Goal: Register for event/course

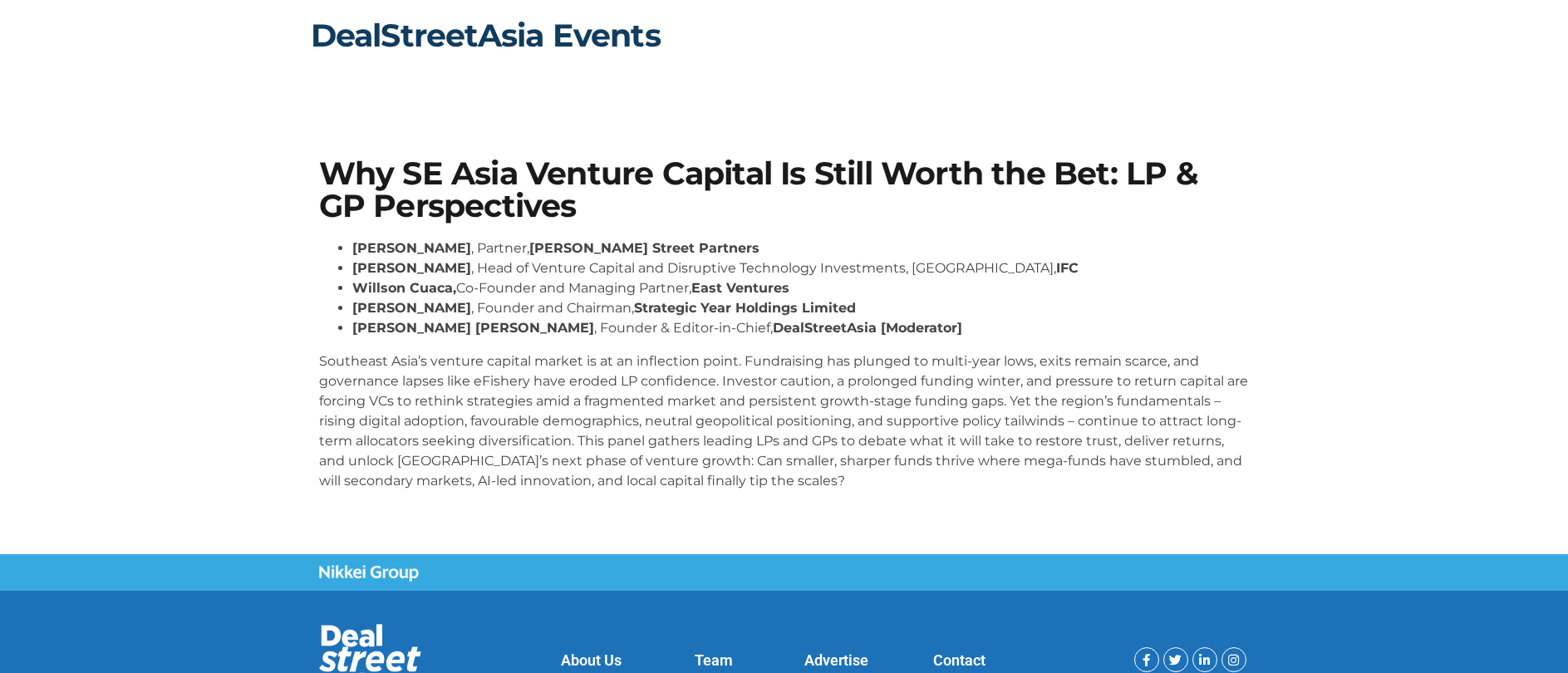
click at [419, 28] on link "DealStreetAsia Events" at bounding box center [485, 36] width 350 height 39
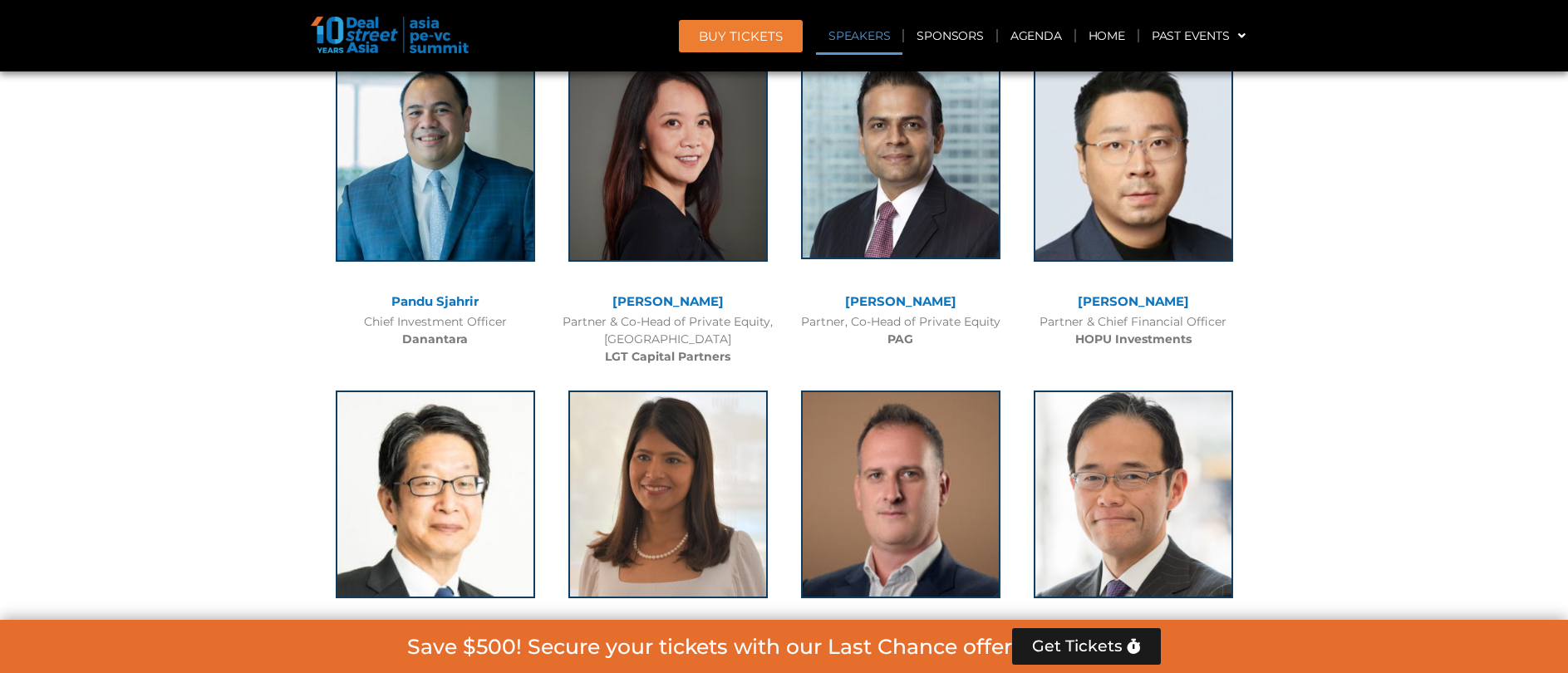
scroll to position [1917, 0]
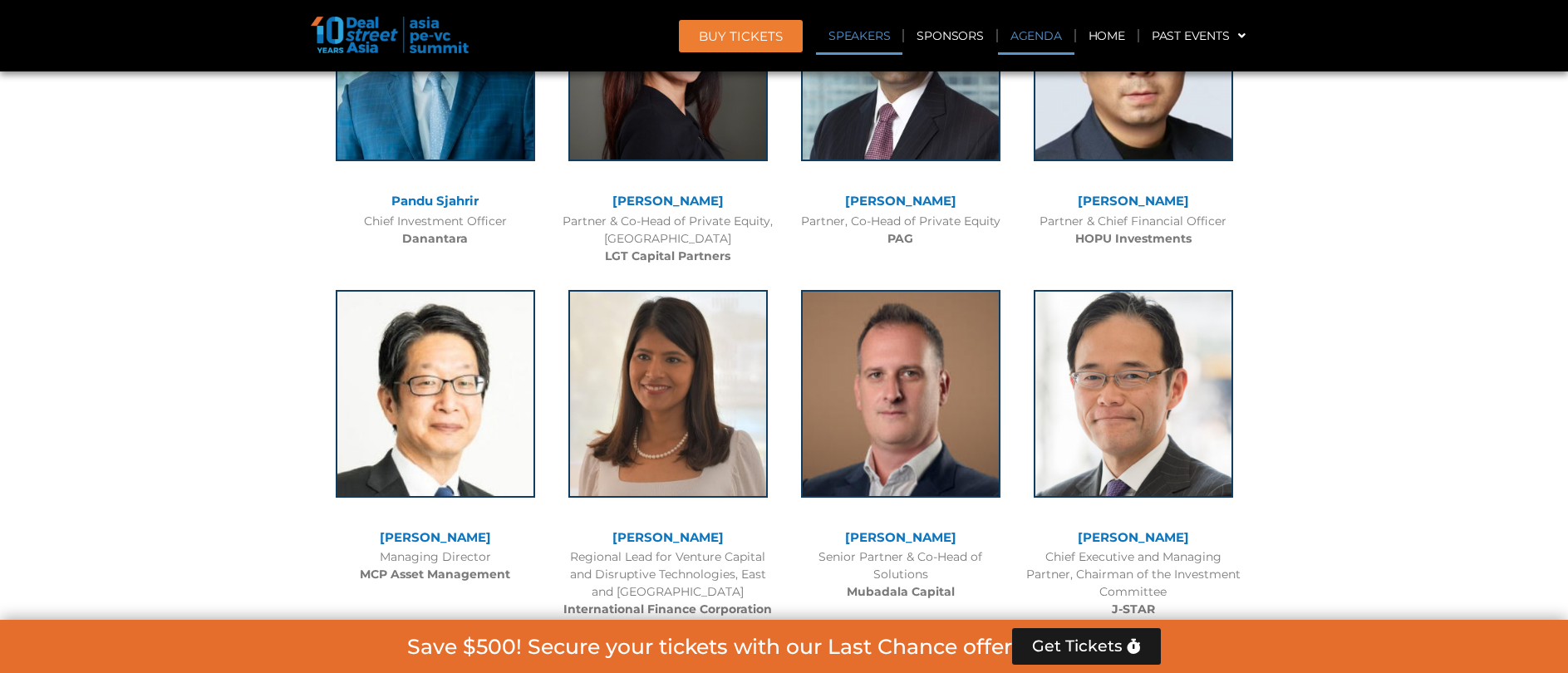
click at [1038, 40] on link "Agenda" at bounding box center [1036, 36] width 77 height 38
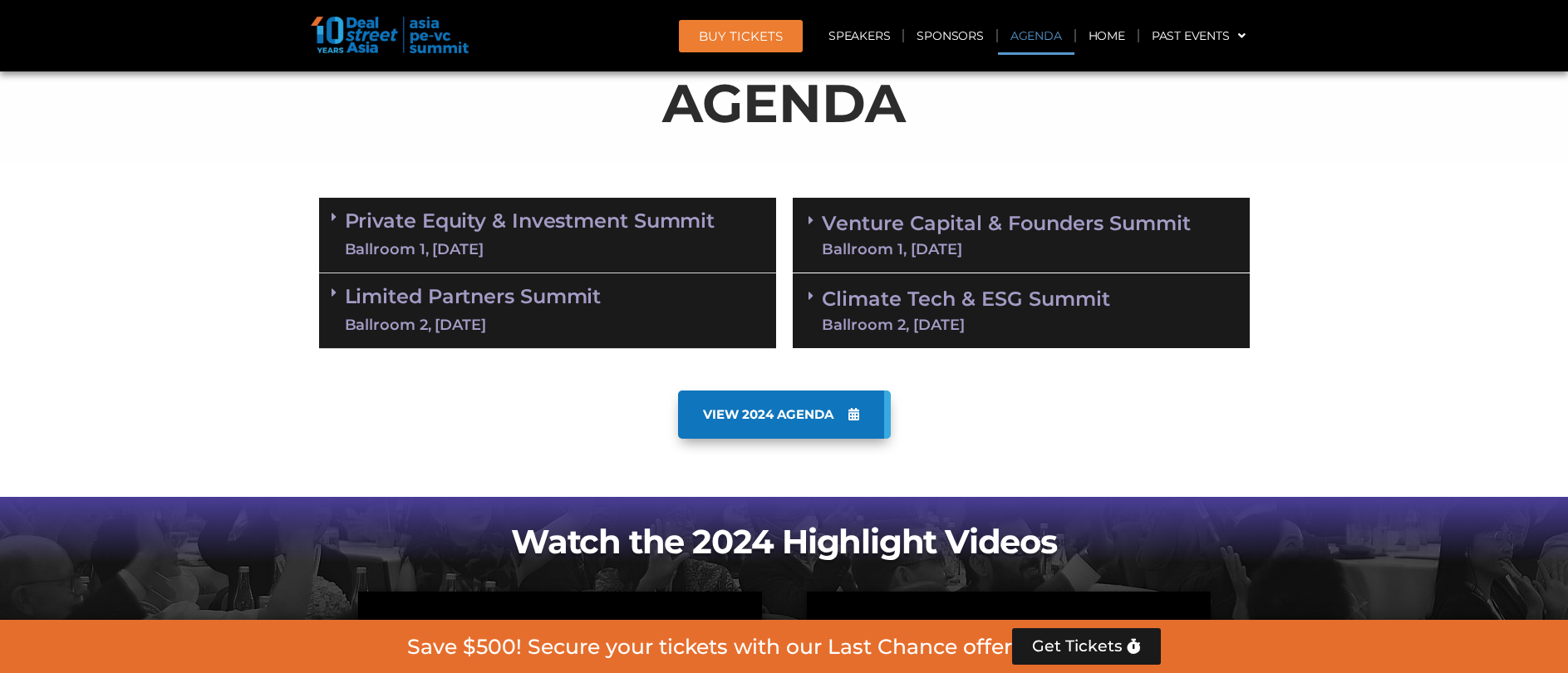
scroll to position [869, 0]
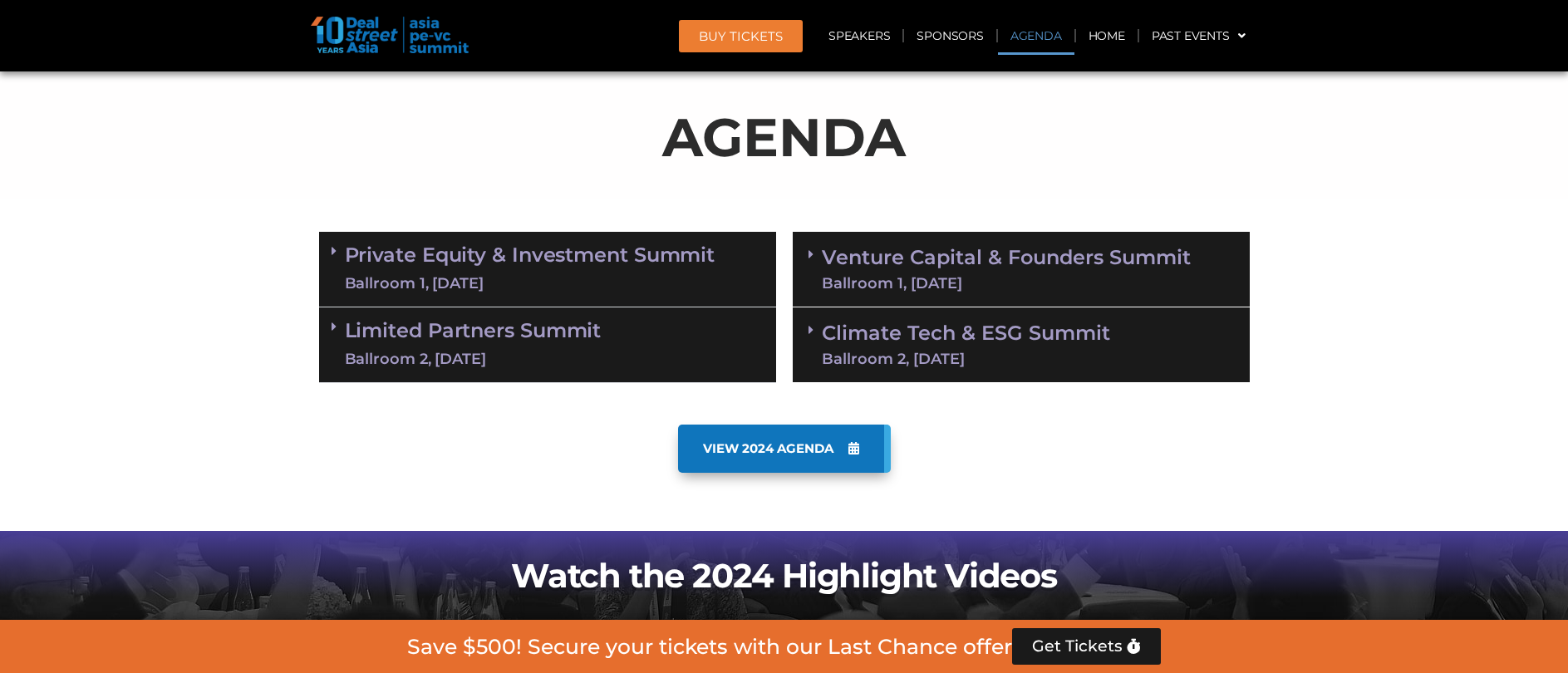
click at [873, 255] on link "Venture Capital & Founders​ Summit Ballroom 1, 11 Sept" at bounding box center [1005, 269] width 369 height 43
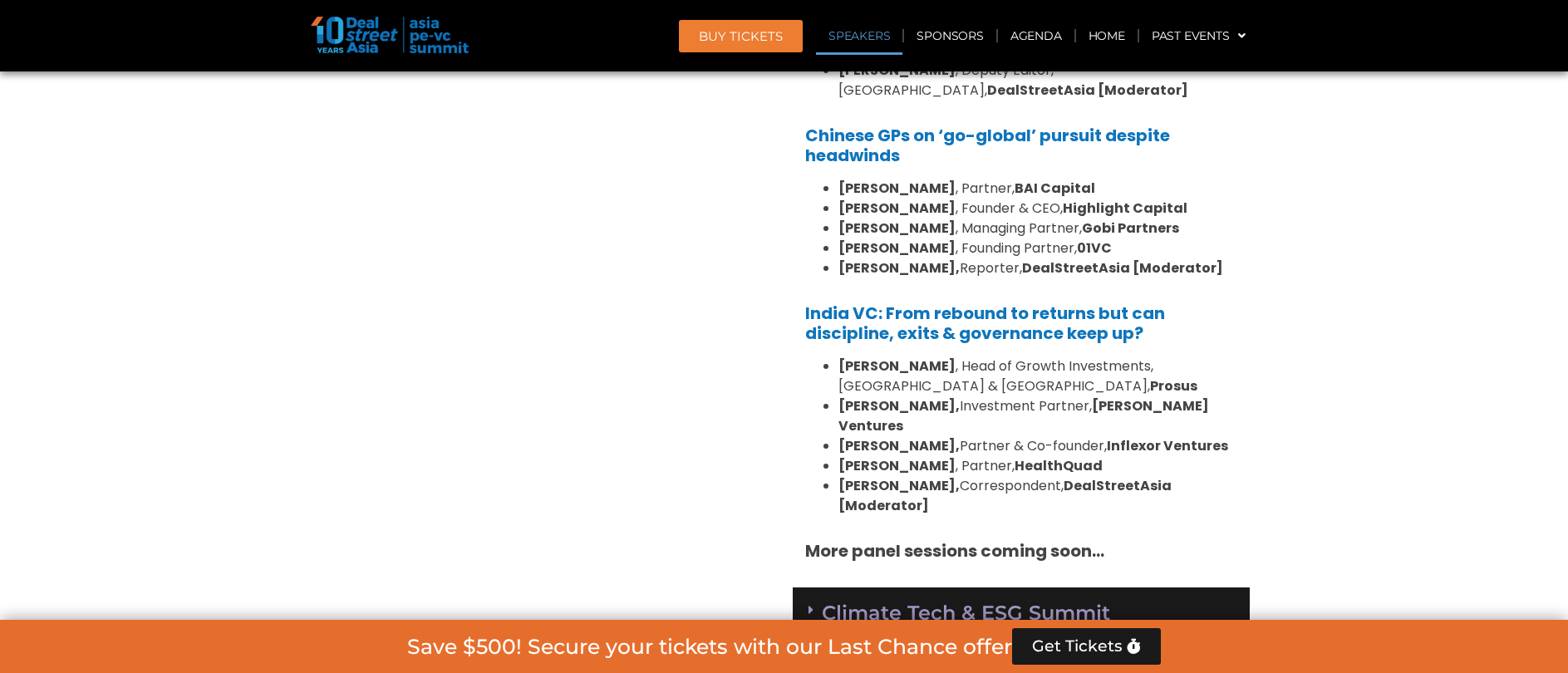
scroll to position [1980, 0]
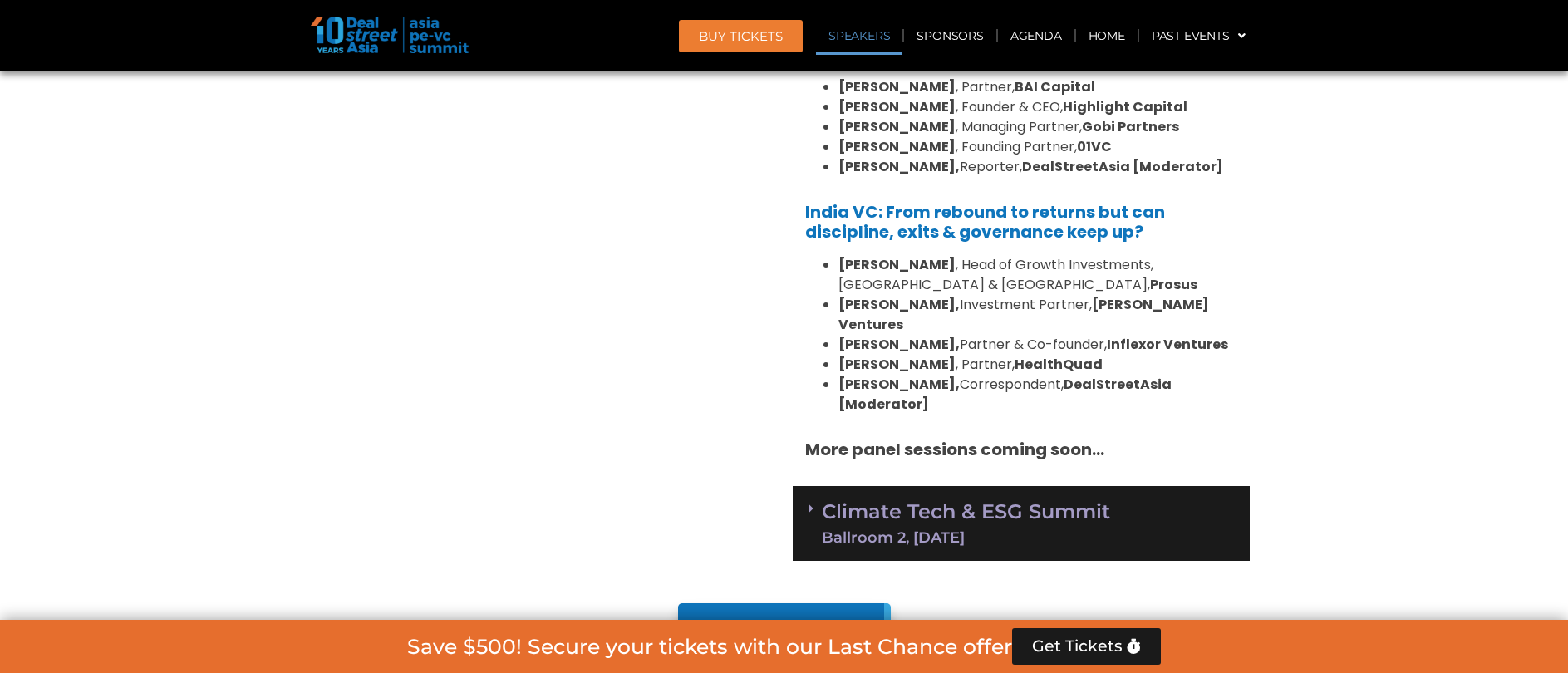
click at [1074, 501] on link "Climate Tech & ESG Summit Ballroom 2, 11 Sept" at bounding box center [966, 523] width 289 height 43
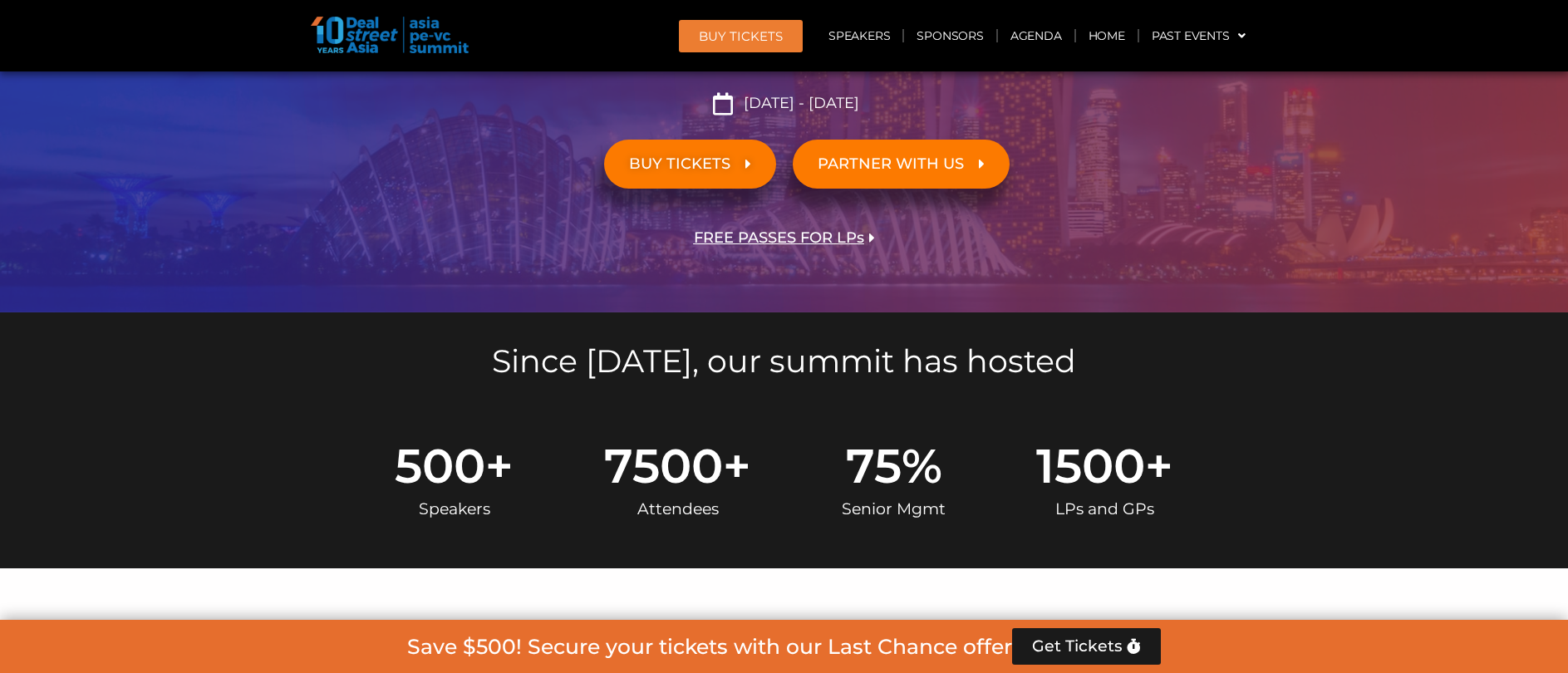
scroll to position [769, 0]
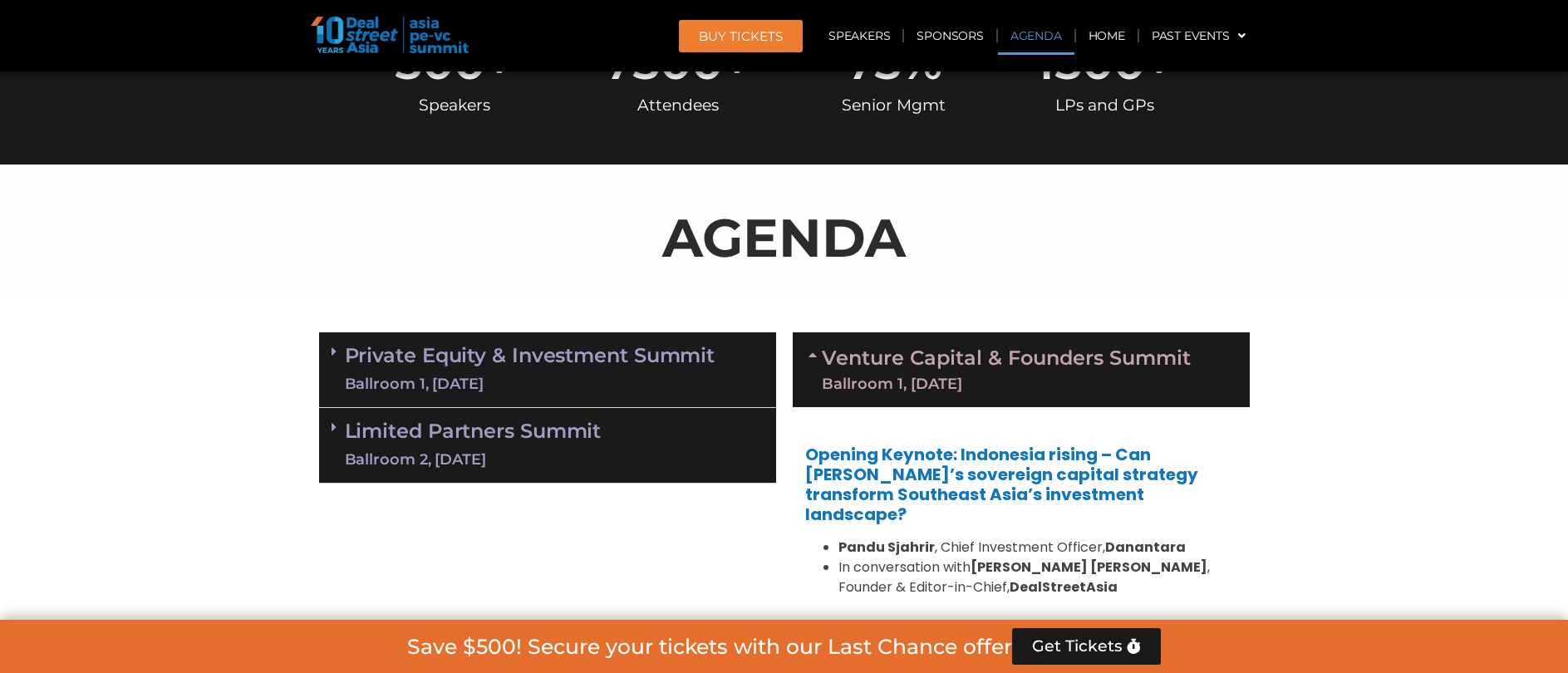
click at [558, 433] on link "Limited Partners Summit Ballroom 2, 10 Sept" at bounding box center [474, 444] width 257 height 50
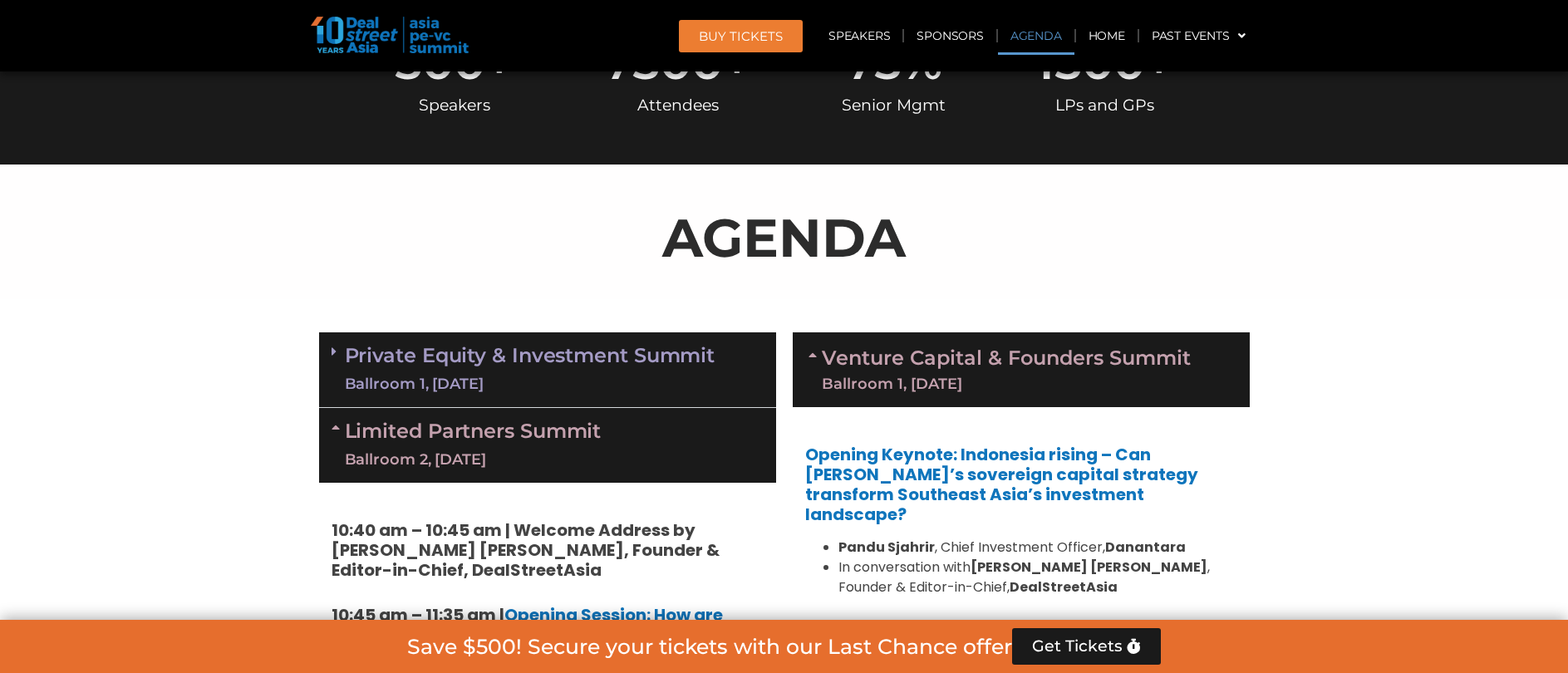
click at [599, 368] on link "Private Equity & Investment Summit Ballroom 1, 10 Sept" at bounding box center [530, 369] width 370 height 50
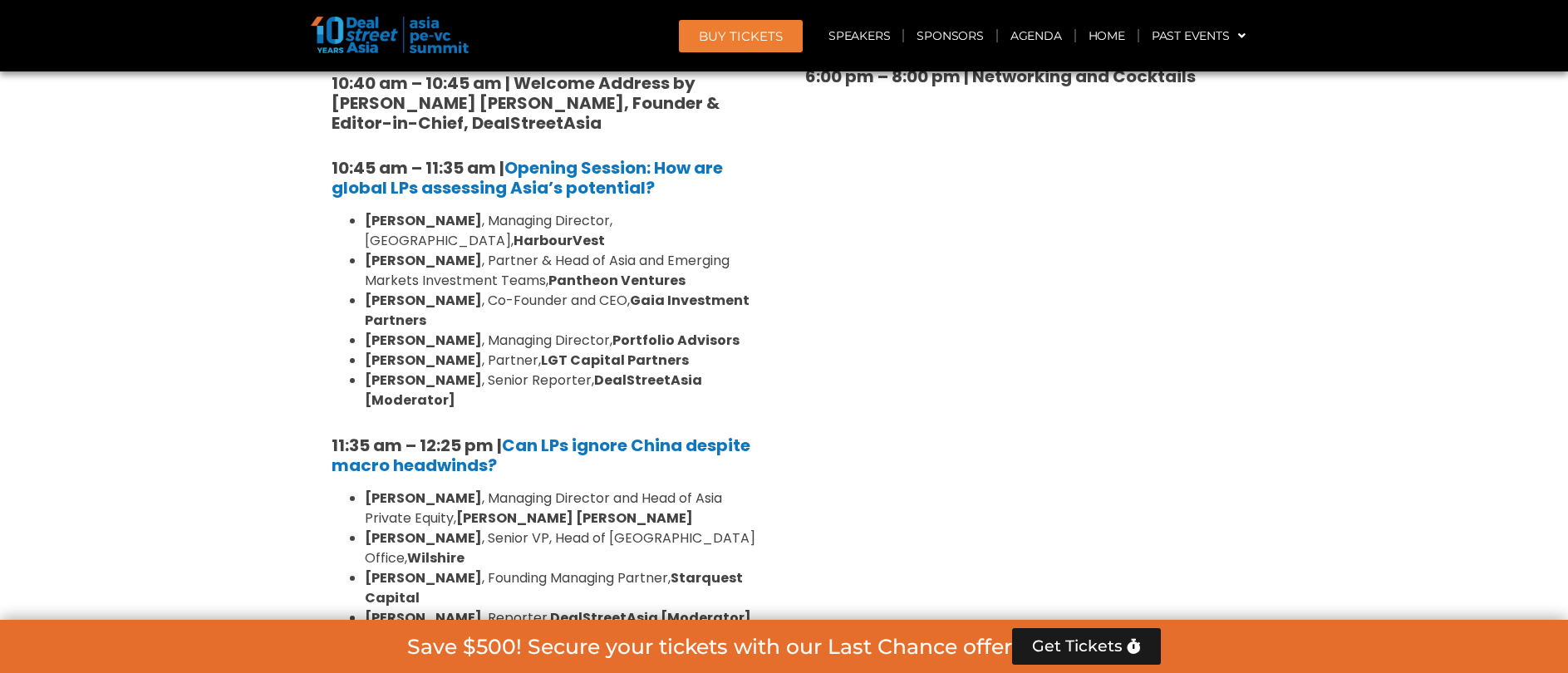
scroll to position [3998, 0]
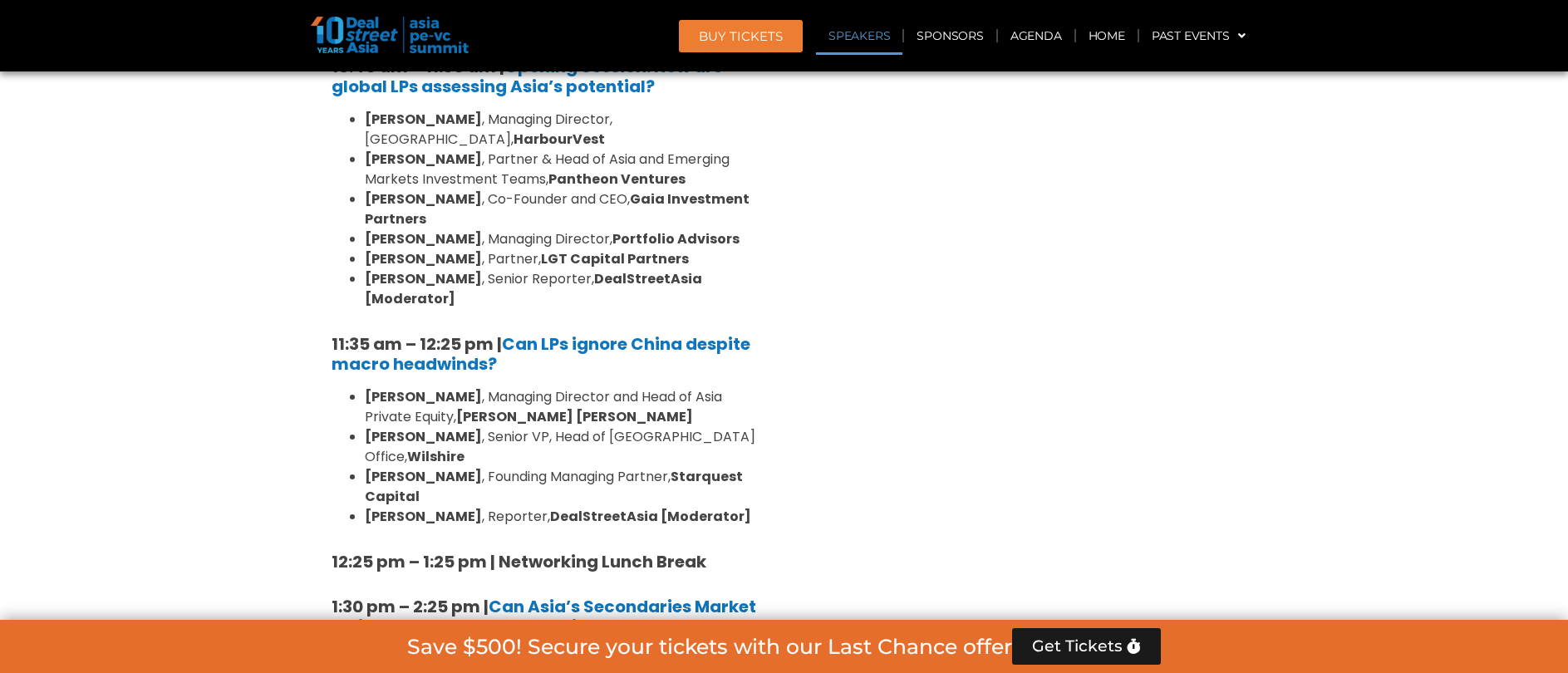
click at [895, 37] on link "Speakers" at bounding box center [859, 36] width 86 height 38
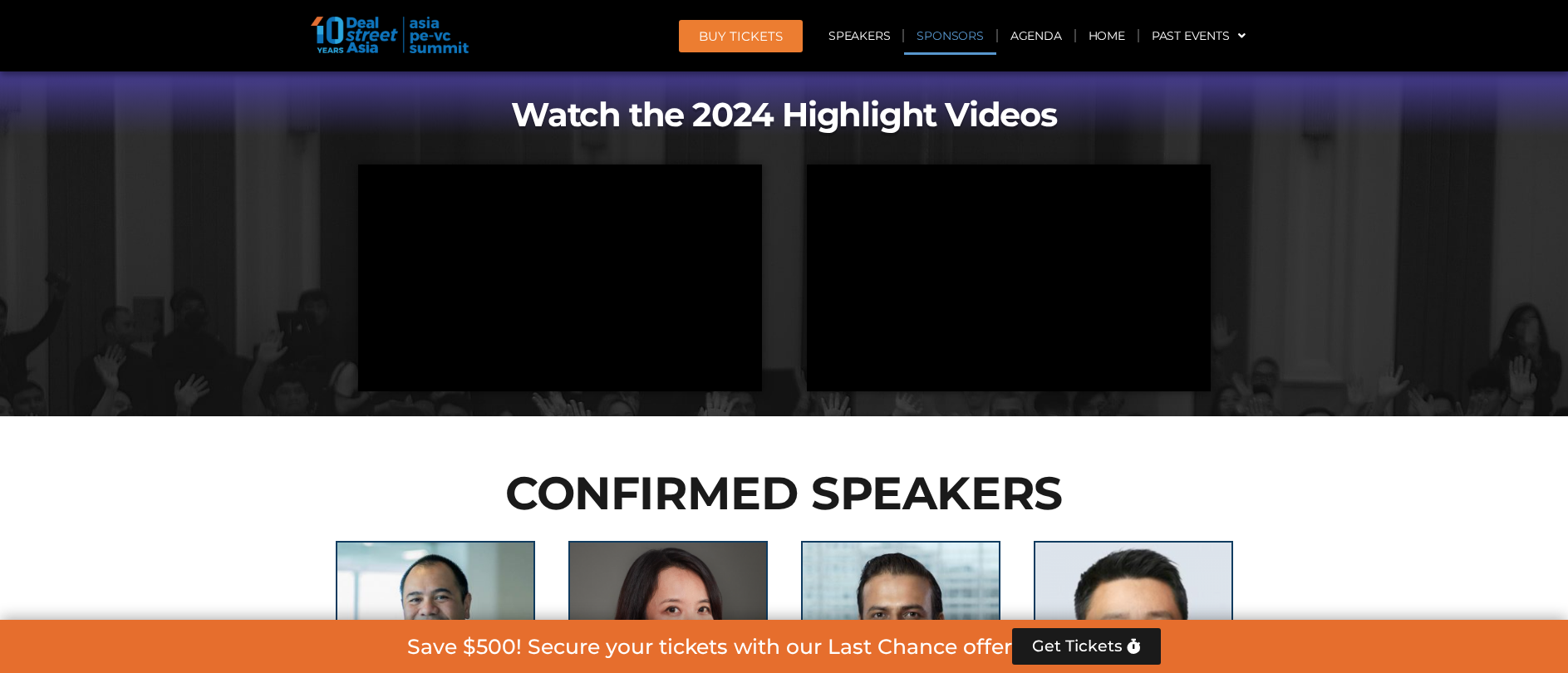
click at [969, 35] on link "Sponsors" at bounding box center [949, 36] width 91 height 38
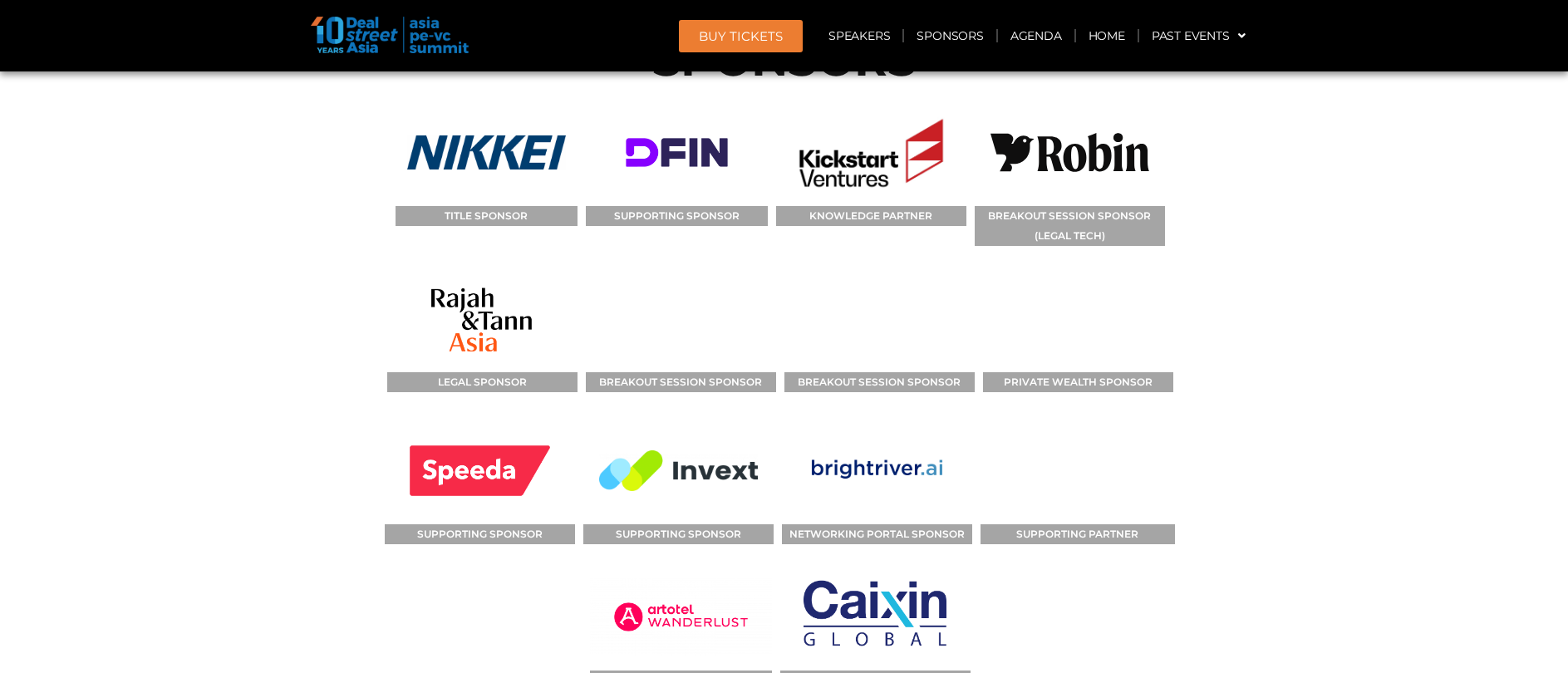
scroll to position [19860, 0]
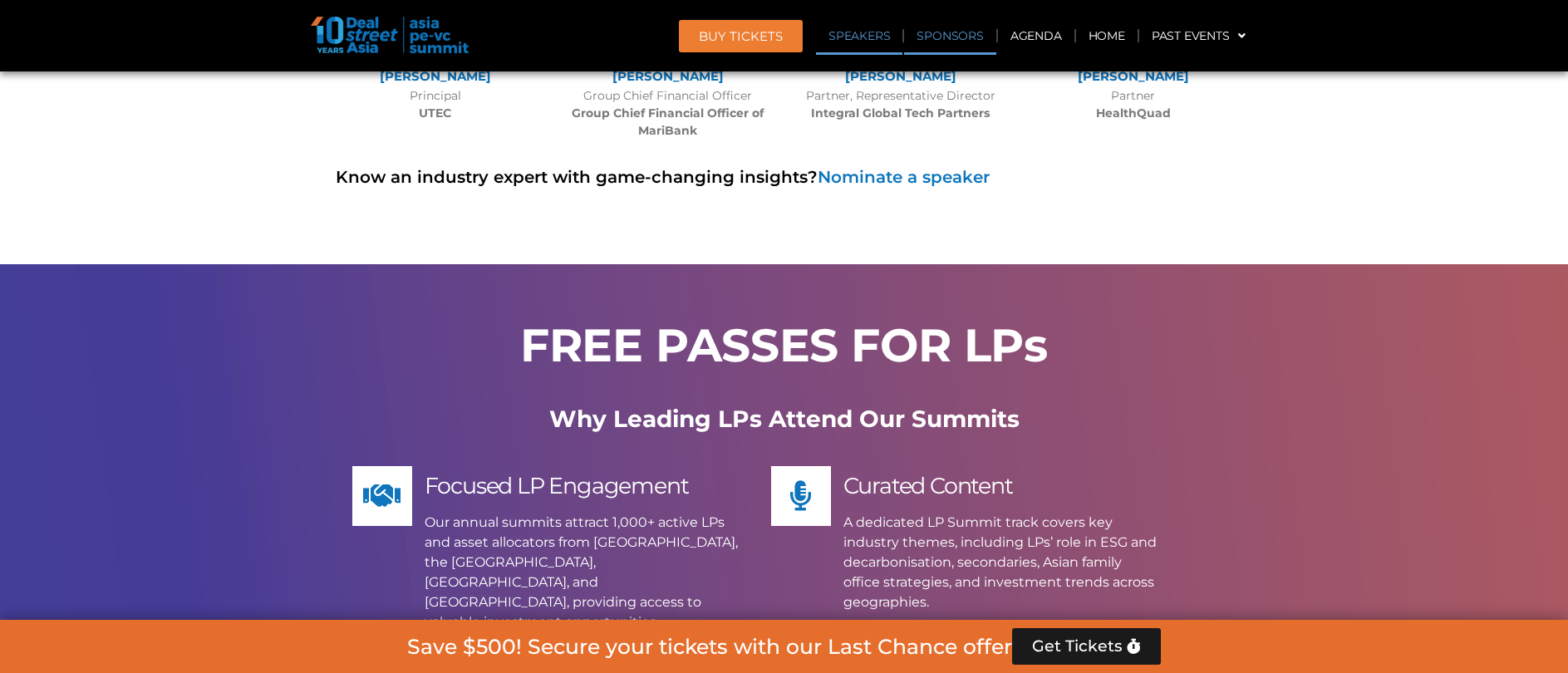
click at [857, 33] on link "Speakers" at bounding box center [859, 36] width 86 height 38
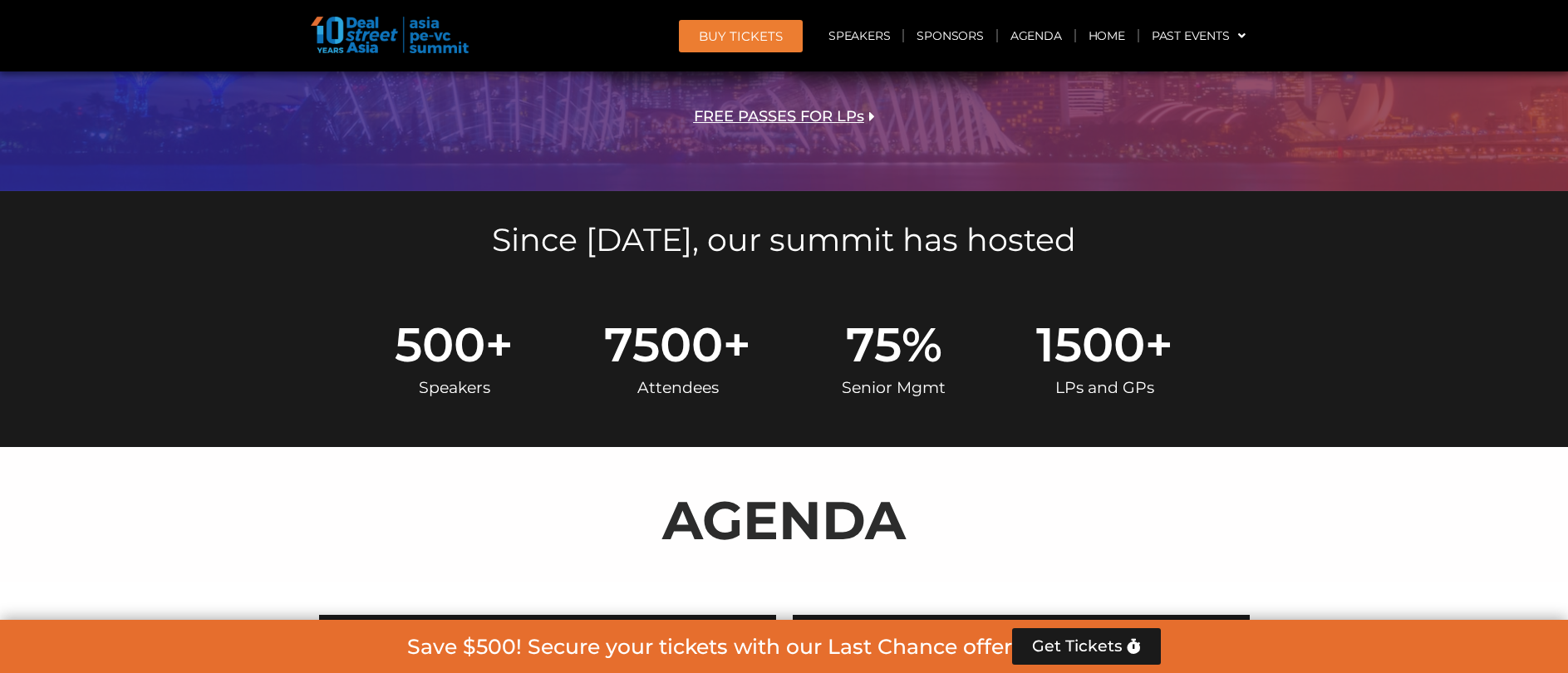
scroll to position [890, 0]
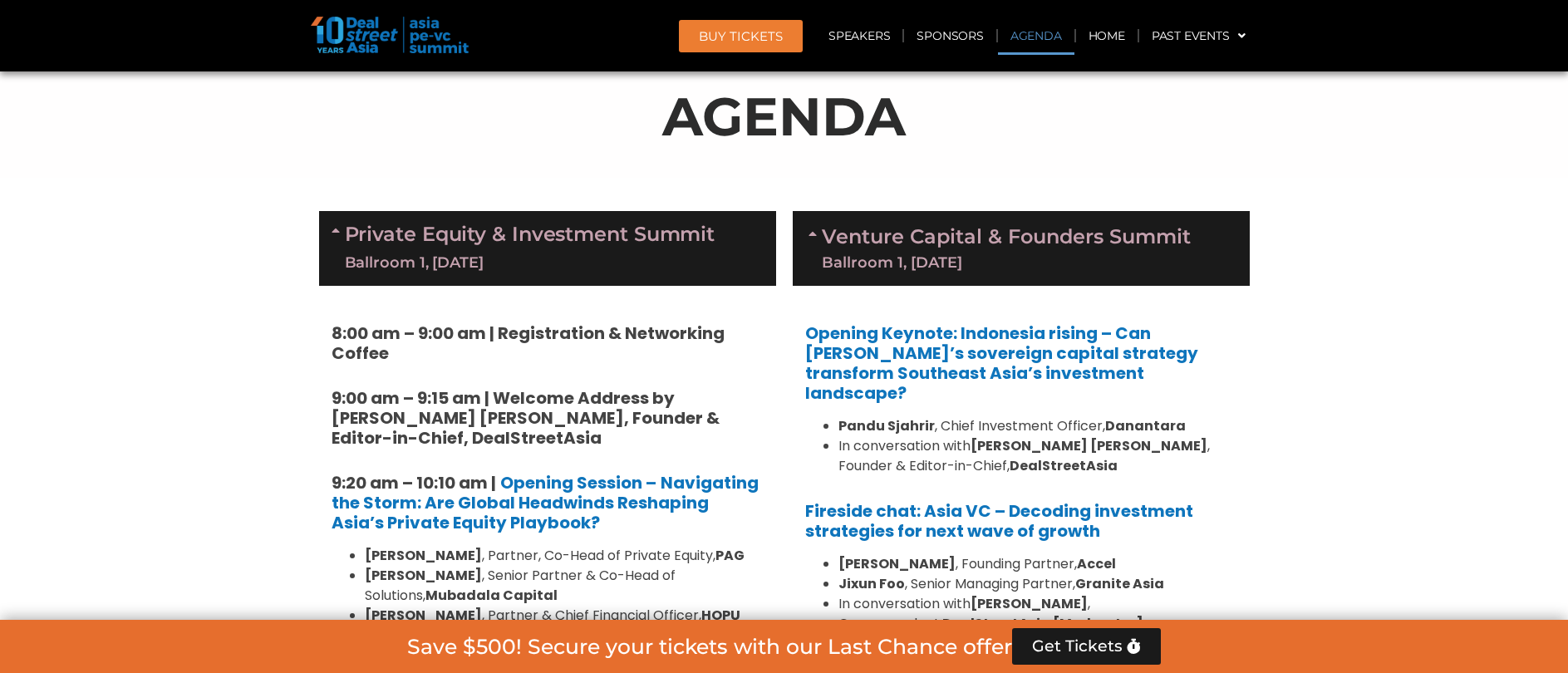
click at [621, 228] on link "Private Equity & Investment Summit Ballroom 1, 10 Sept" at bounding box center [530, 247] width 370 height 50
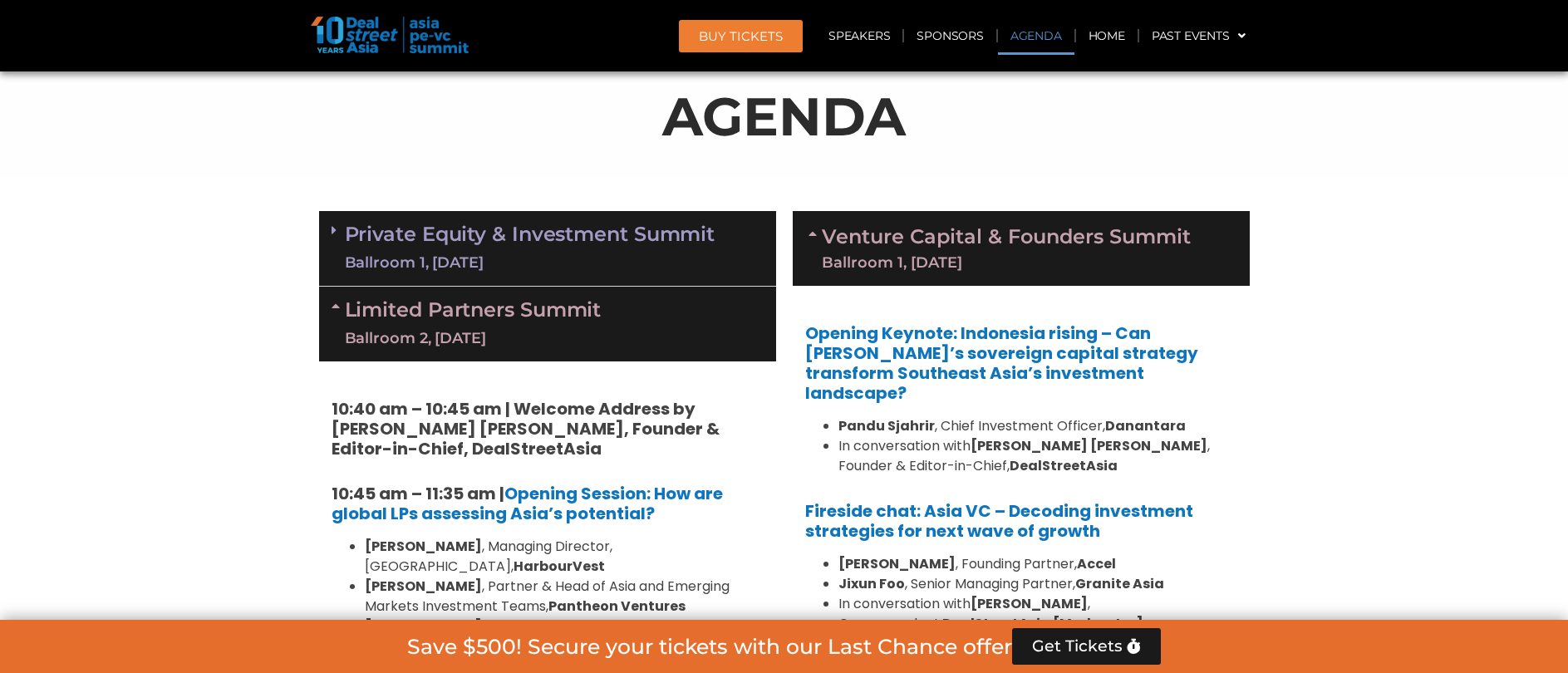
click at [945, 217] on div "Venture Capital & Founders​ Summit Ballroom 1, 11 Sept" at bounding box center [1020, 248] width 457 height 75
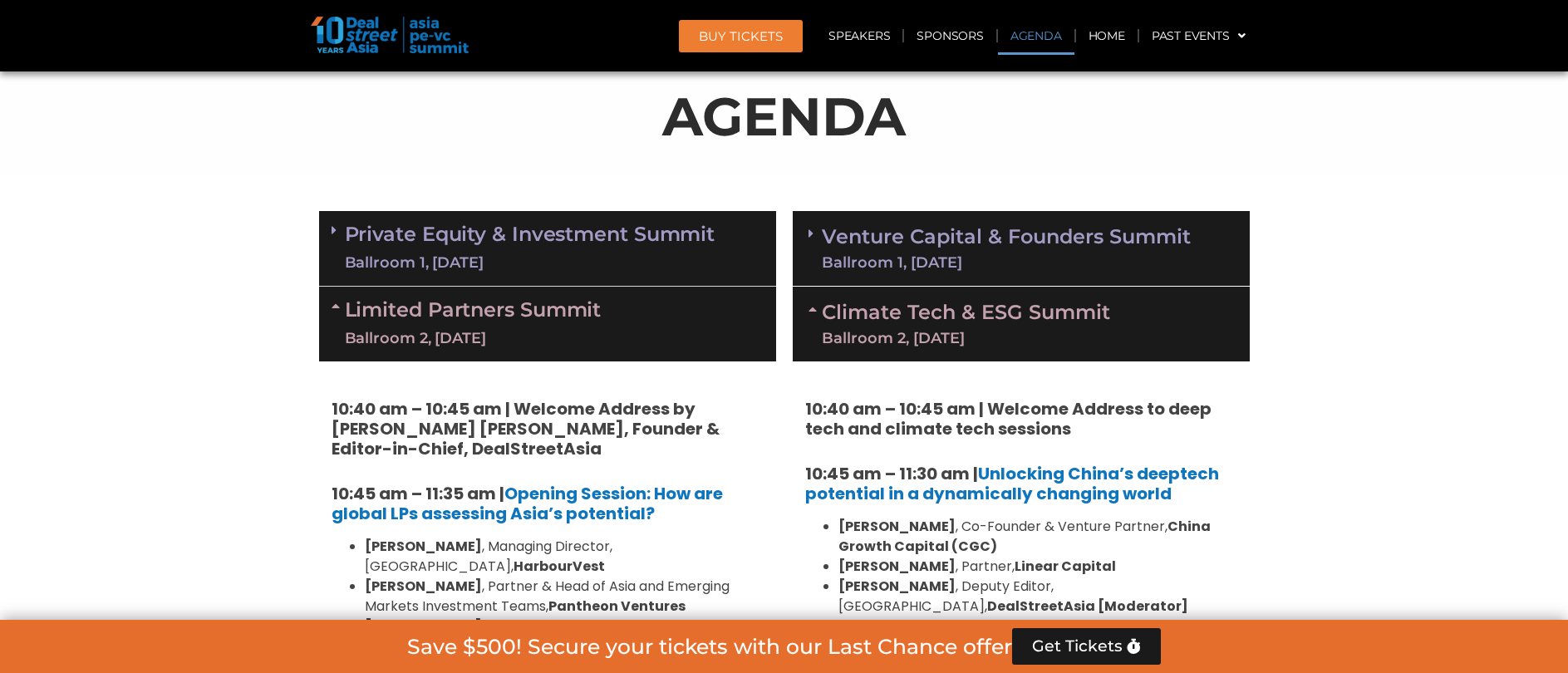
click at [676, 324] on div "Limited Partners Summit Ballroom 2, 10 Sept" at bounding box center [547, 324] width 457 height 75
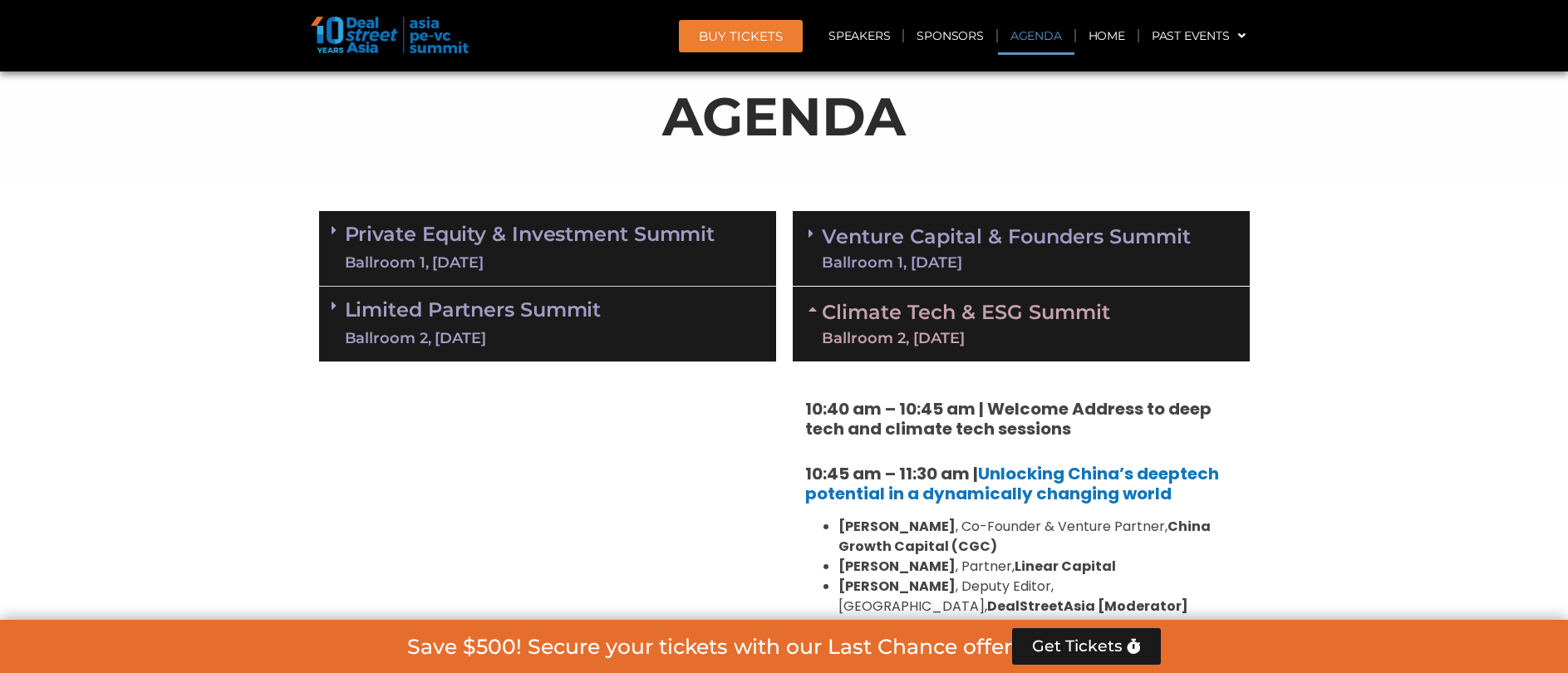
click at [936, 305] on link "Climate Tech & ESG Summit Ballroom 2, 11 Sept" at bounding box center [966, 324] width 289 height 43
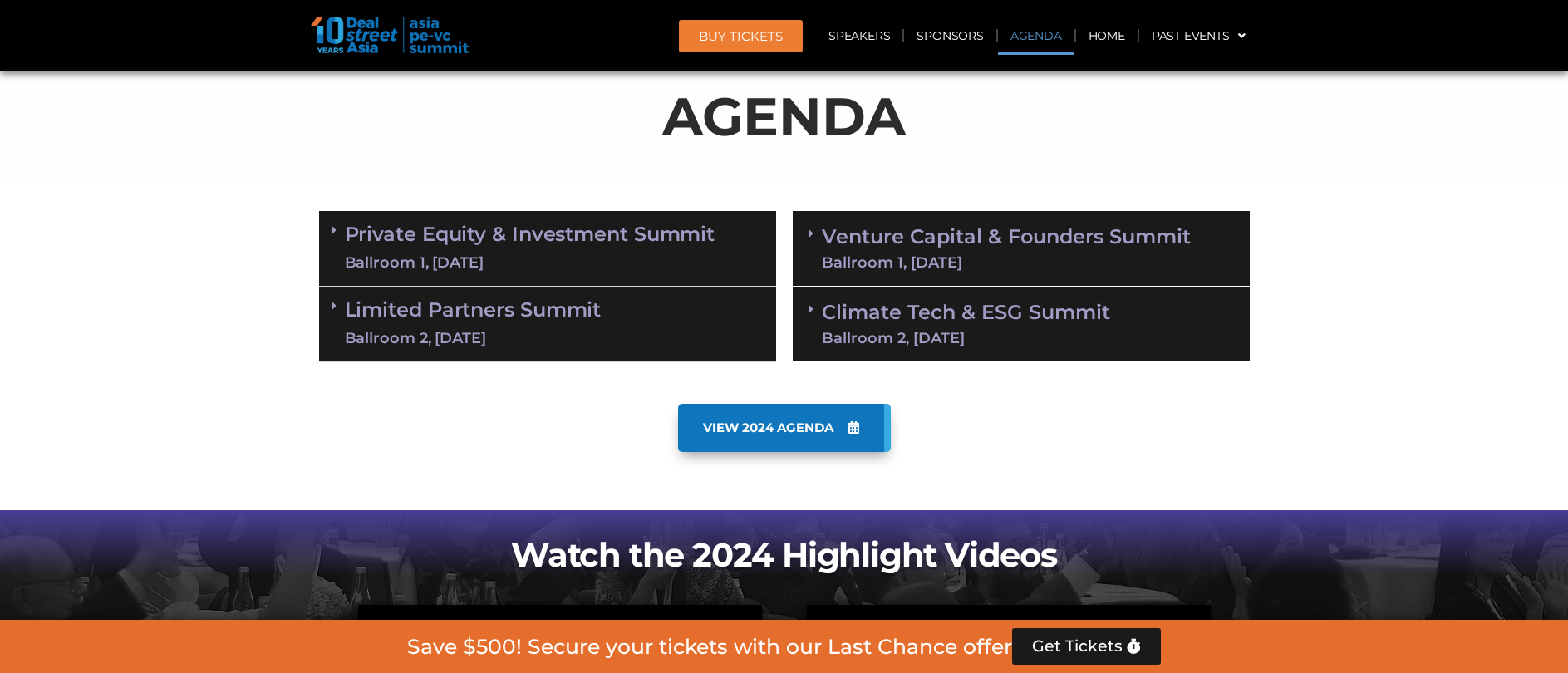
click at [620, 260] on div "Ballroom 1, 10 Sept" at bounding box center [530, 262] width 370 height 21
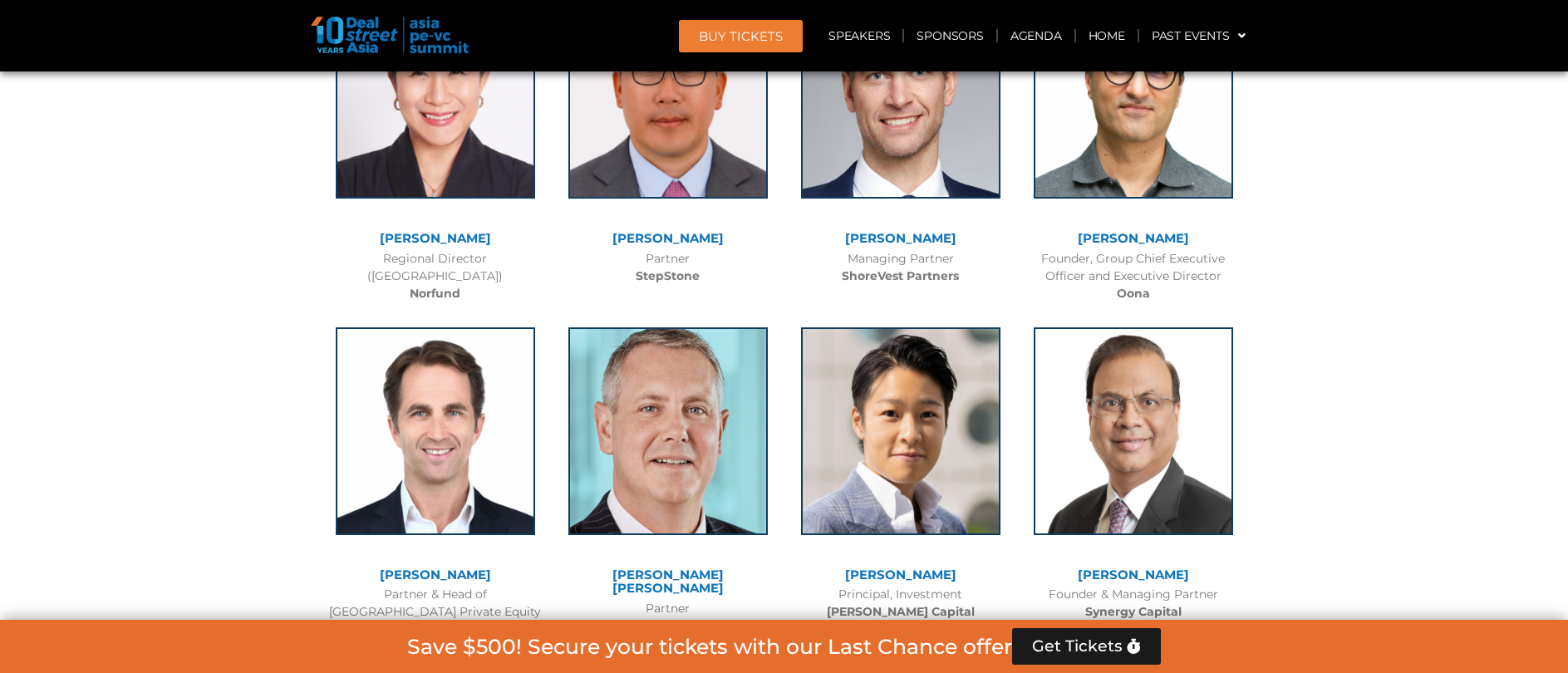
scroll to position [10579, 0]
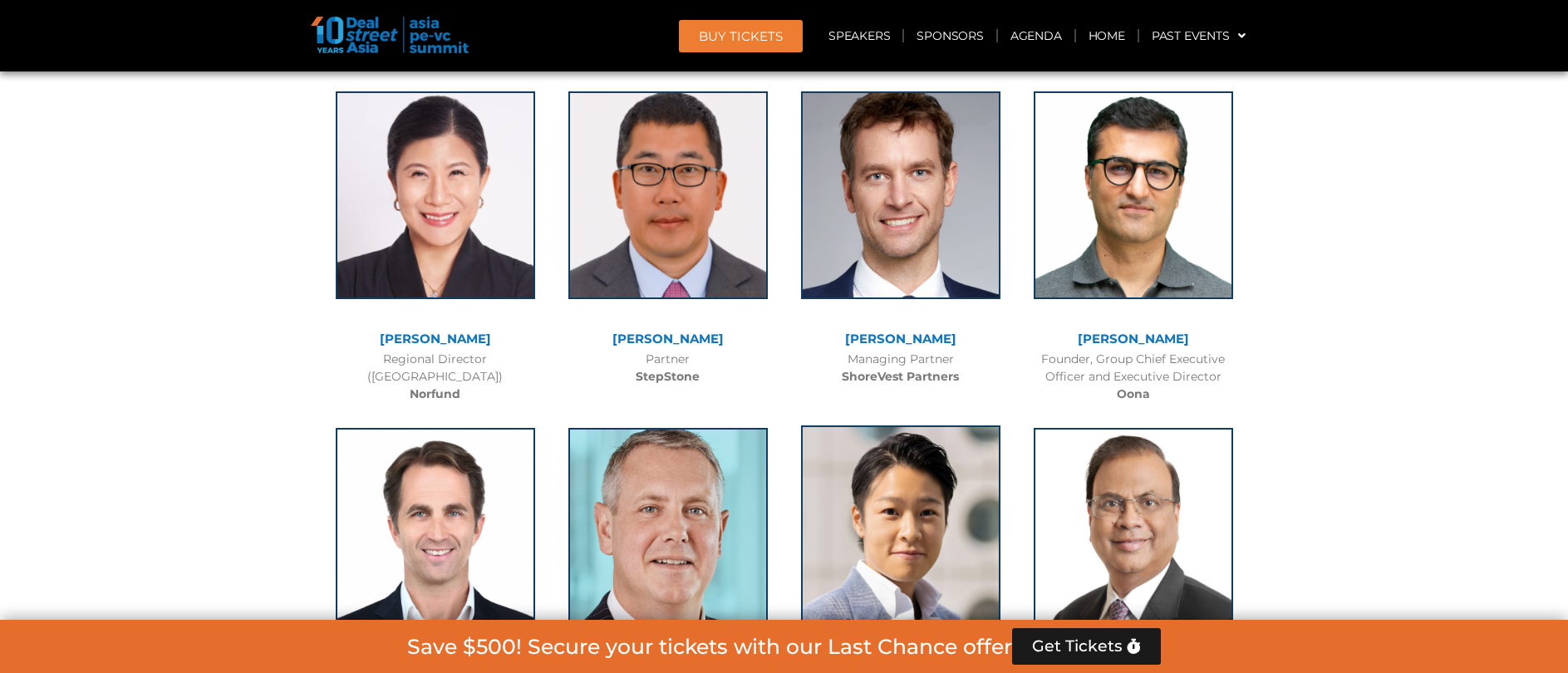
click at [837, 426] on img at bounding box center [900, 530] width 200 height 208
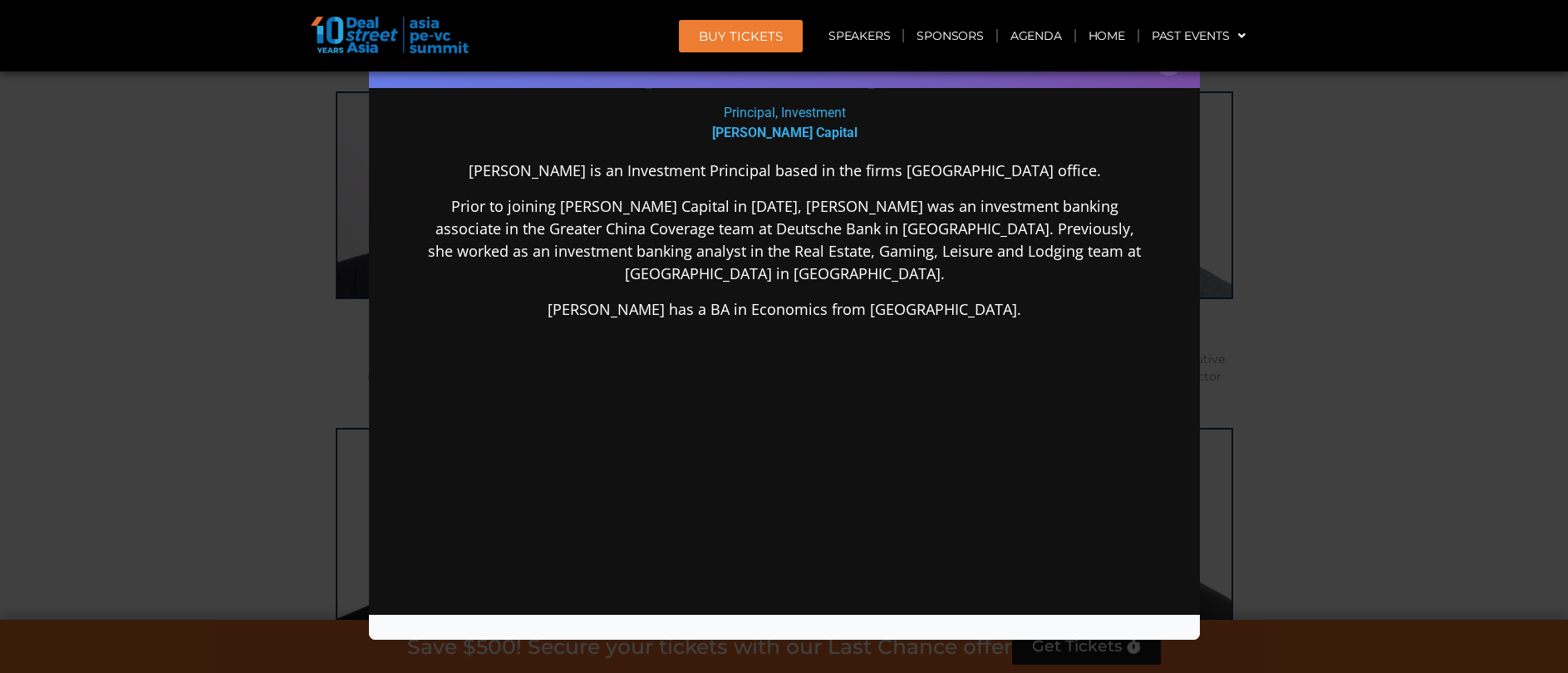
scroll to position [141, 0]
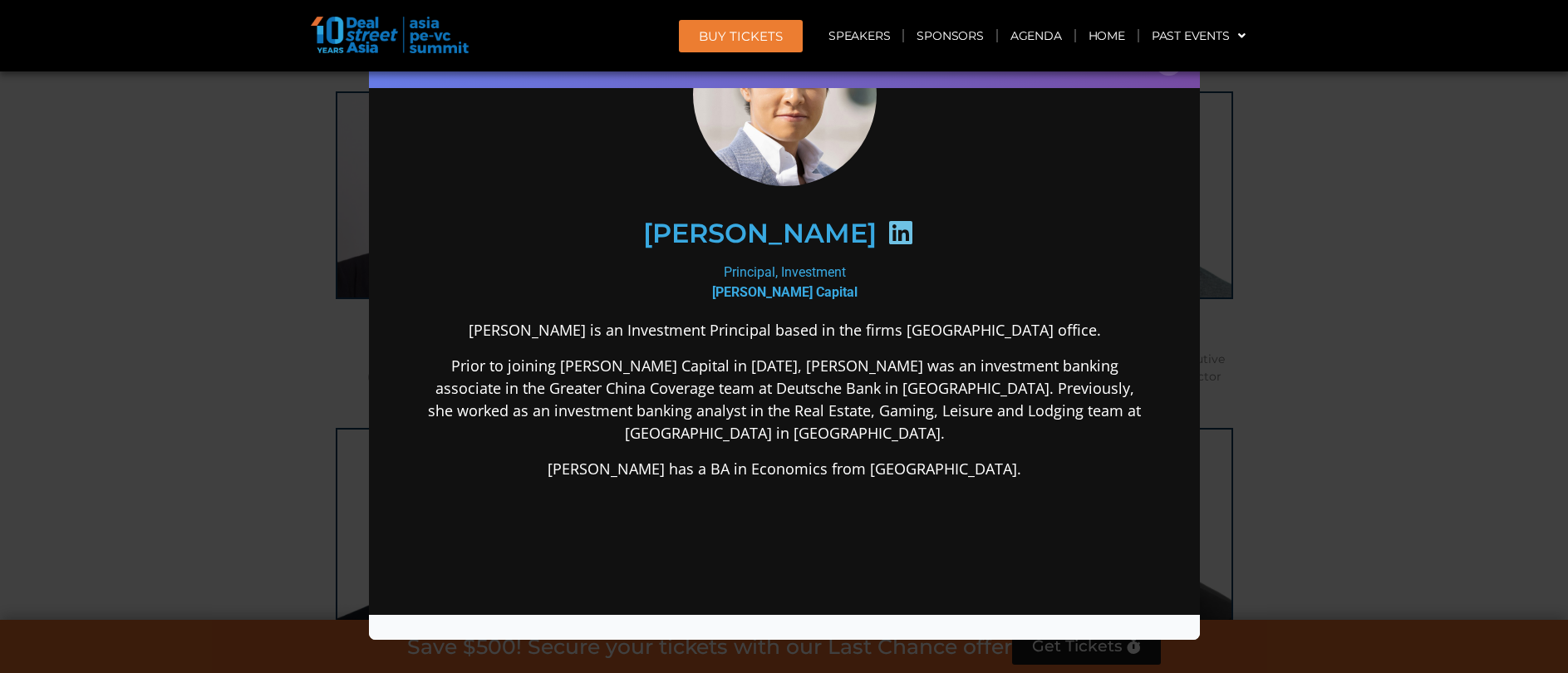
click at [1333, 370] on div "Speaker Profile ×" at bounding box center [784, 336] width 1568 height 673
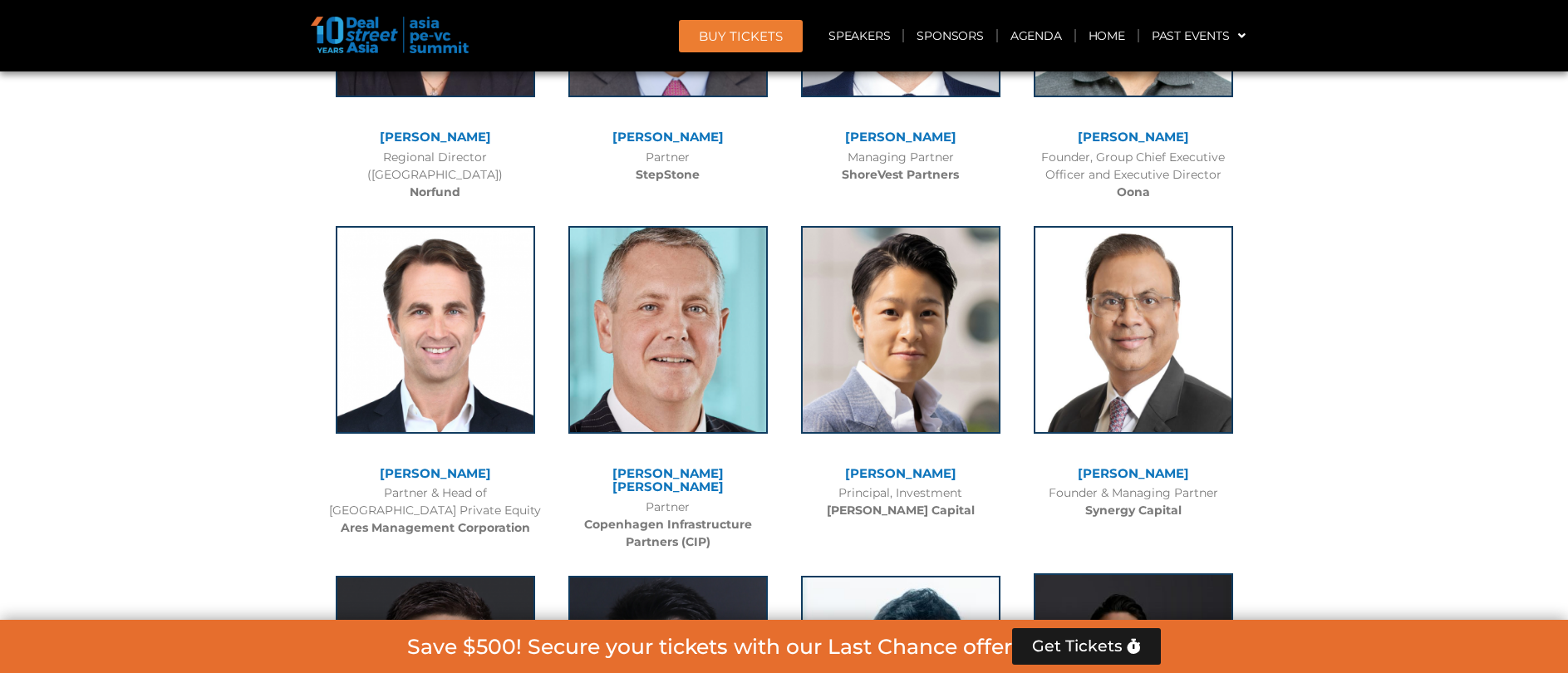
scroll to position [10679, 0]
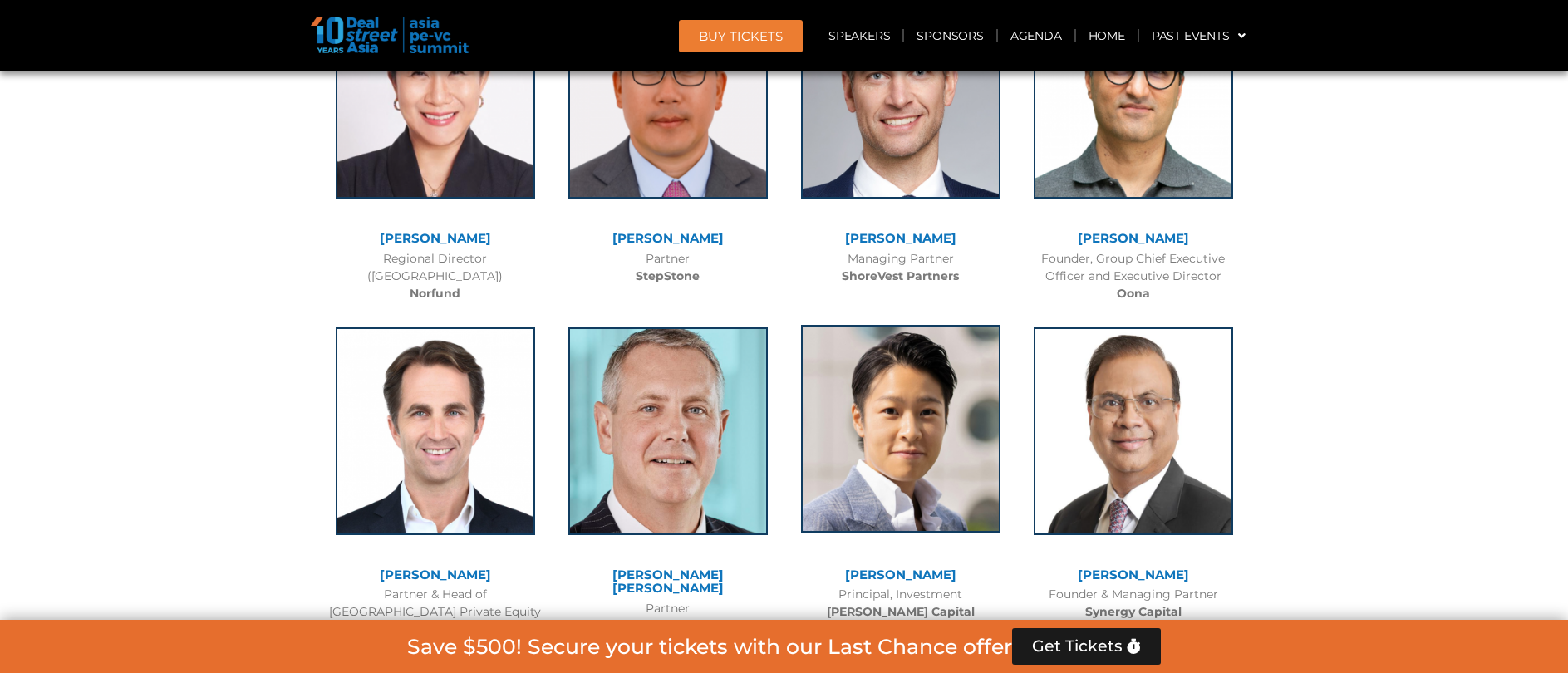
click at [907, 325] on img at bounding box center [900, 429] width 200 height 208
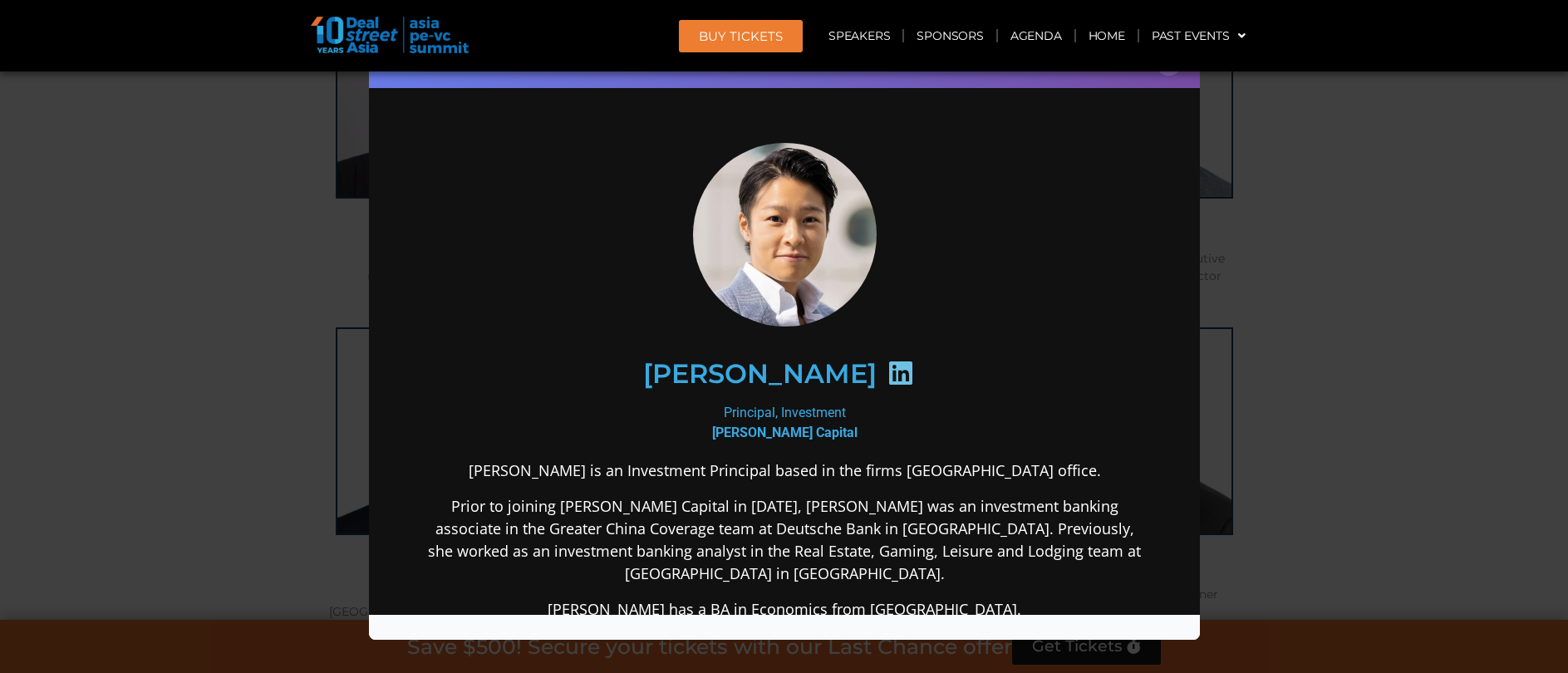
scroll to position [0, 0]
click at [1244, 416] on div "Speaker Profile ×" at bounding box center [784, 336] width 1568 height 673
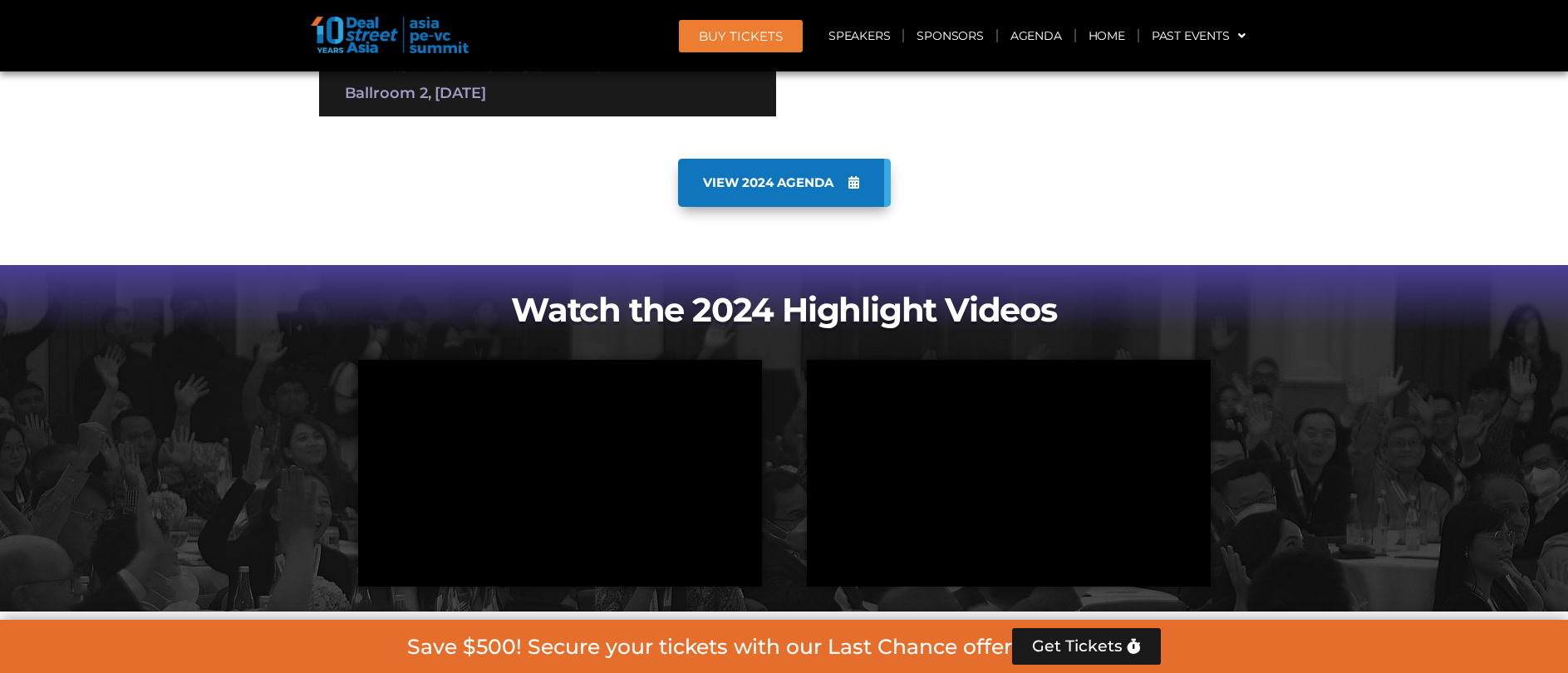
scroll to position [3514, 0]
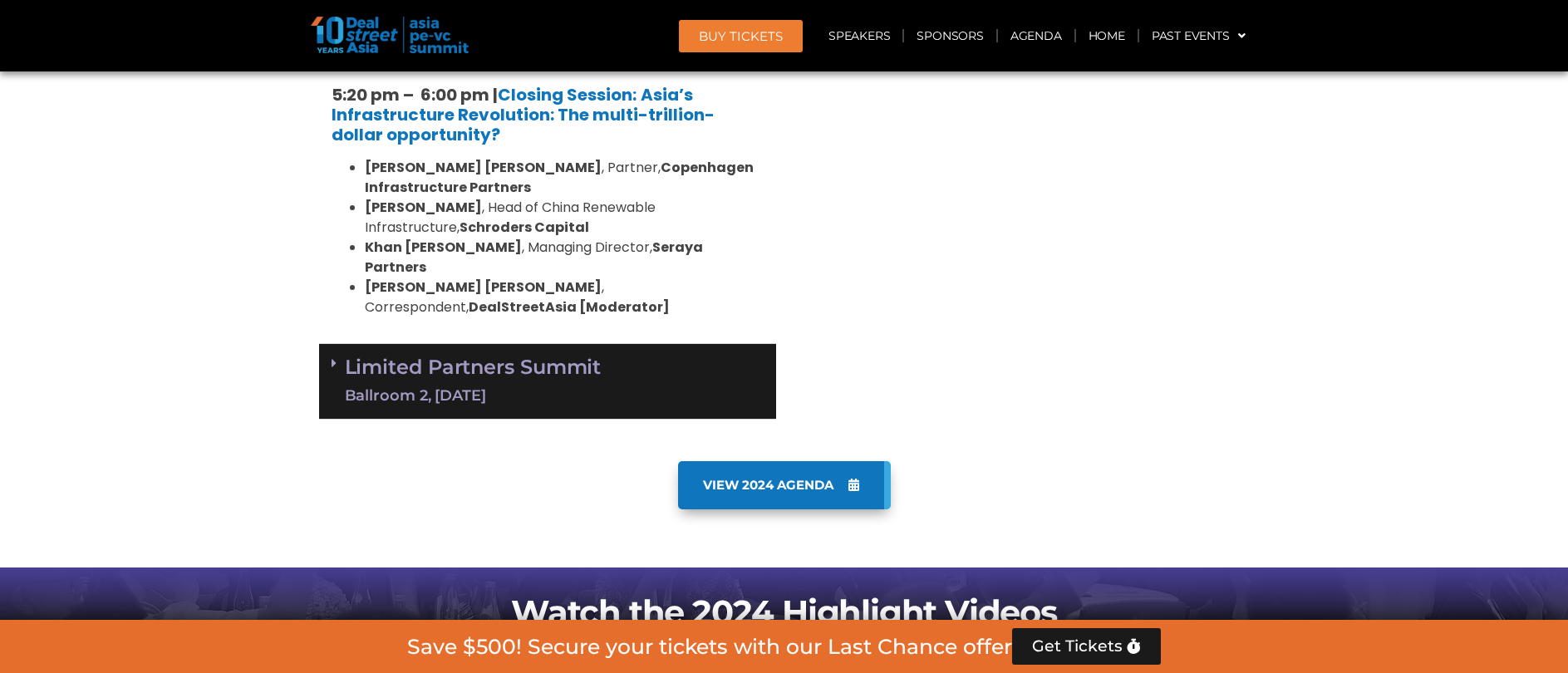
click at [342, 36] on img at bounding box center [389, 35] width 158 height 37
click at [369, 63] on header "BUY Tickets Speakers Sponsors Agenda Home Past Events JKT 2025 SG 2024 JKT 2024…" at bounding box center [784, 36] width 1568 height 71
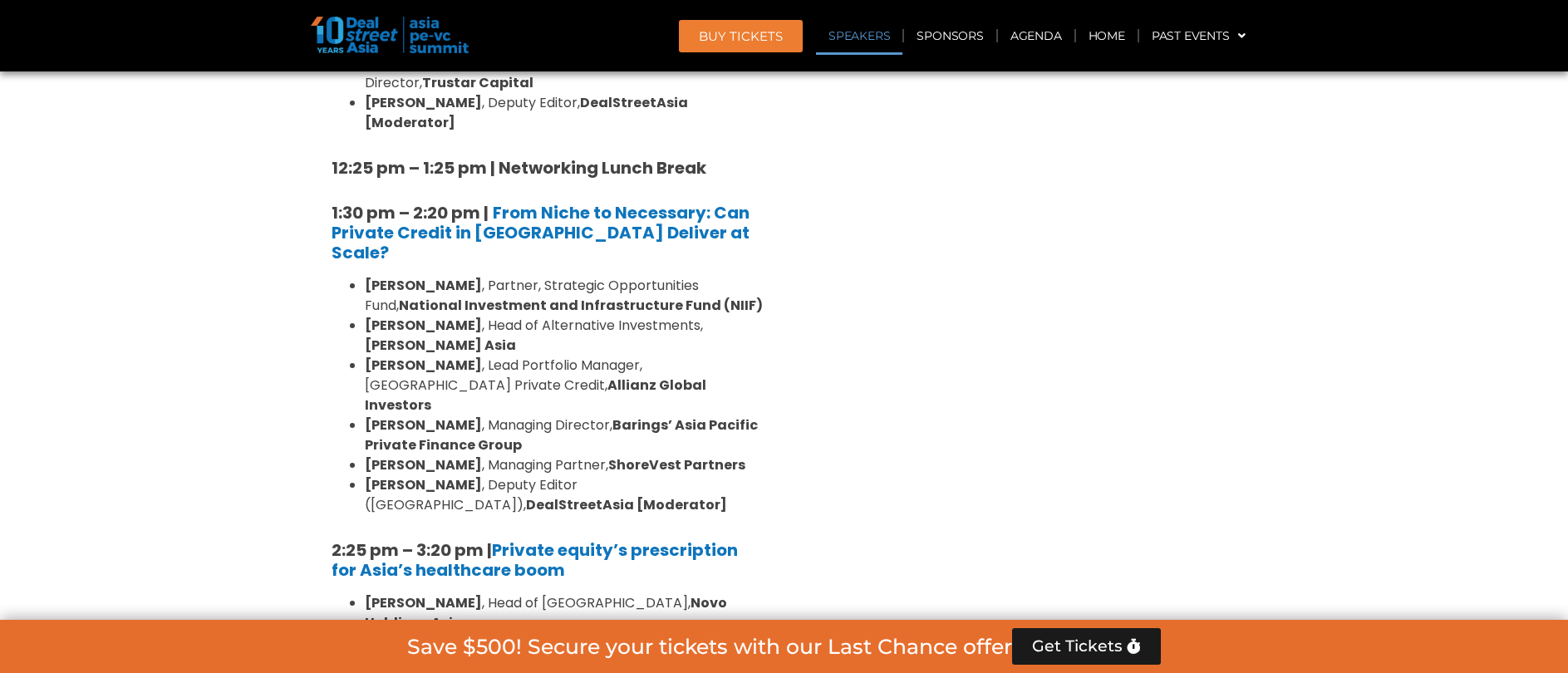
scroll to position [1999, 0]
